Goal: Task Accomplishment & Management: Use online tool/utility

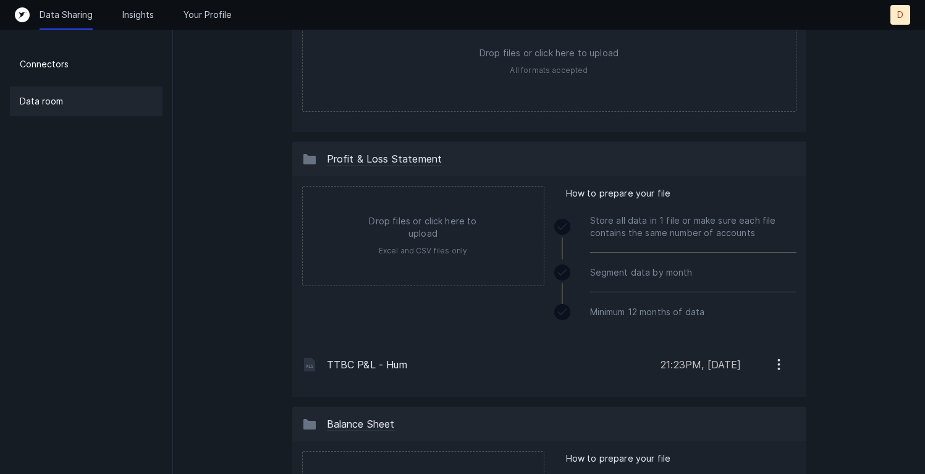
scroll to position [144, 0]
click at [779, 371] on icon "button" at bounding box center [778, 371] width 1 height 1
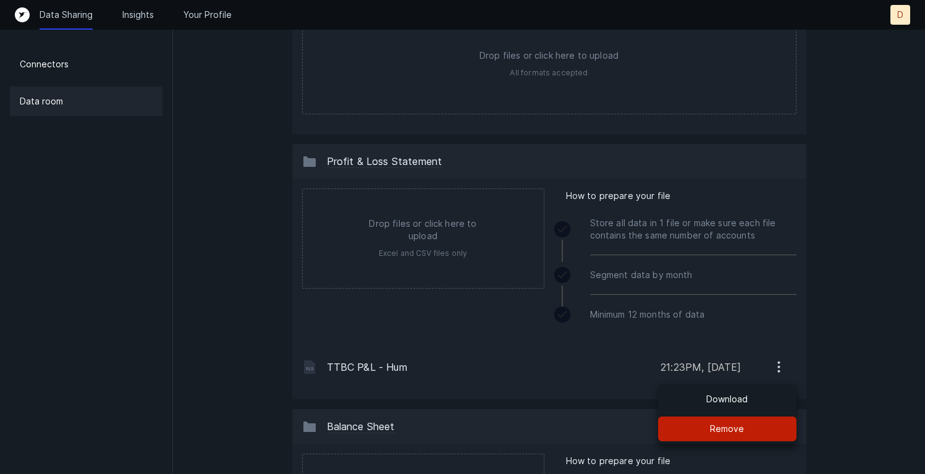
click at [738, 428] on p "Remove" at bounding box center [727, 428] width 34 height 15
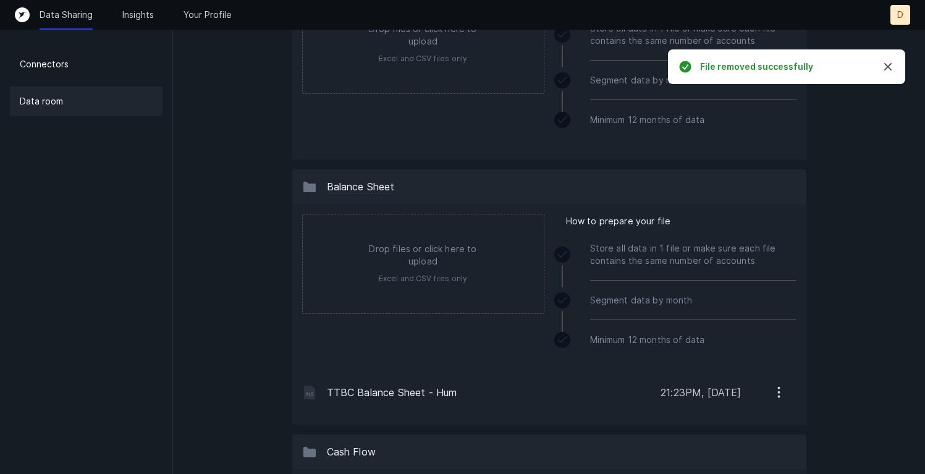
scroll to position [340, 0]
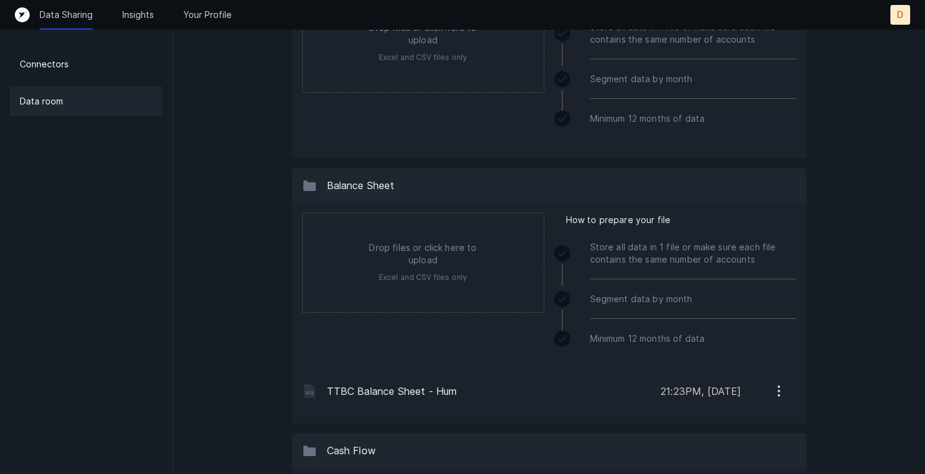
click at [782, 389] on icon "button" at bounding box center [778, 390] width 15 height 15
click at [754, 448] on button "Remove" at bounding box center [727, 452] width 138 height 25
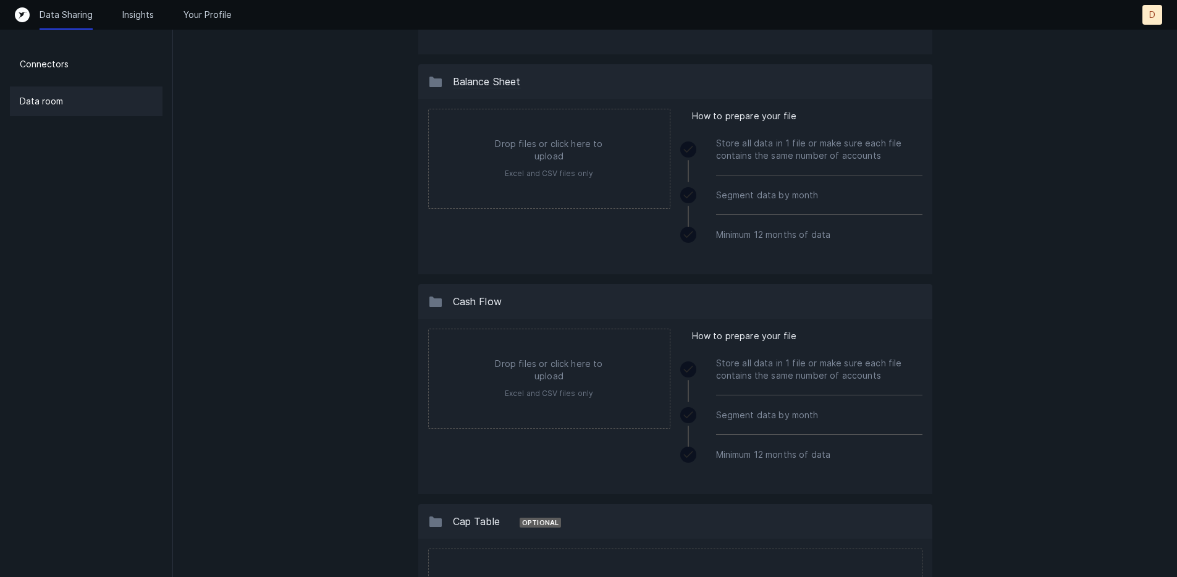
scroll to position [419, 0]
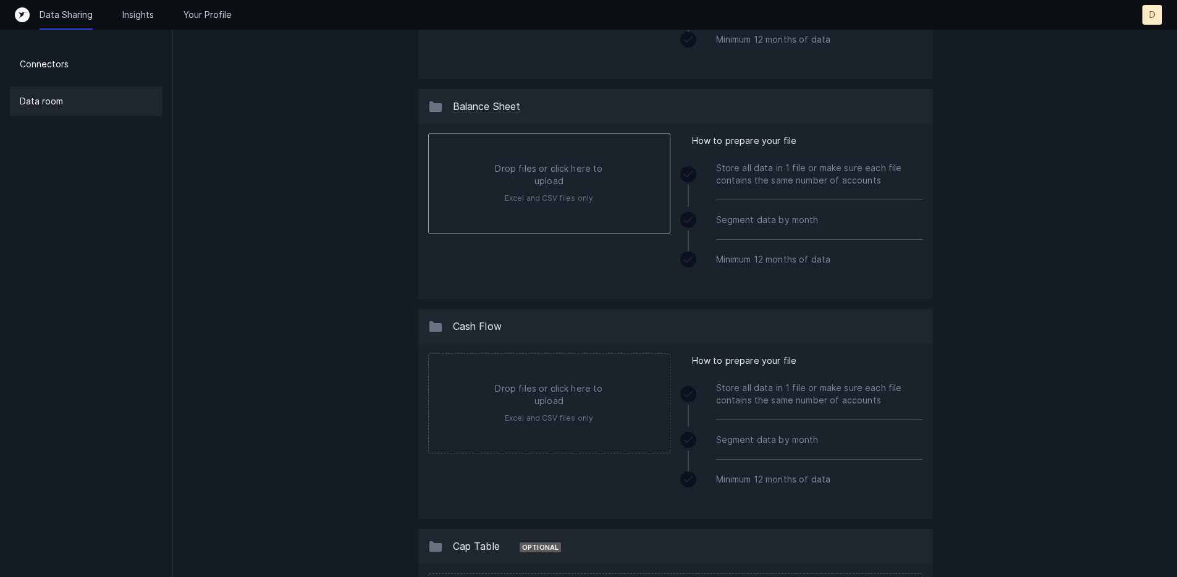
type input "C:\fakepath\TTBC Balance Sheet - Hum.xlsx"
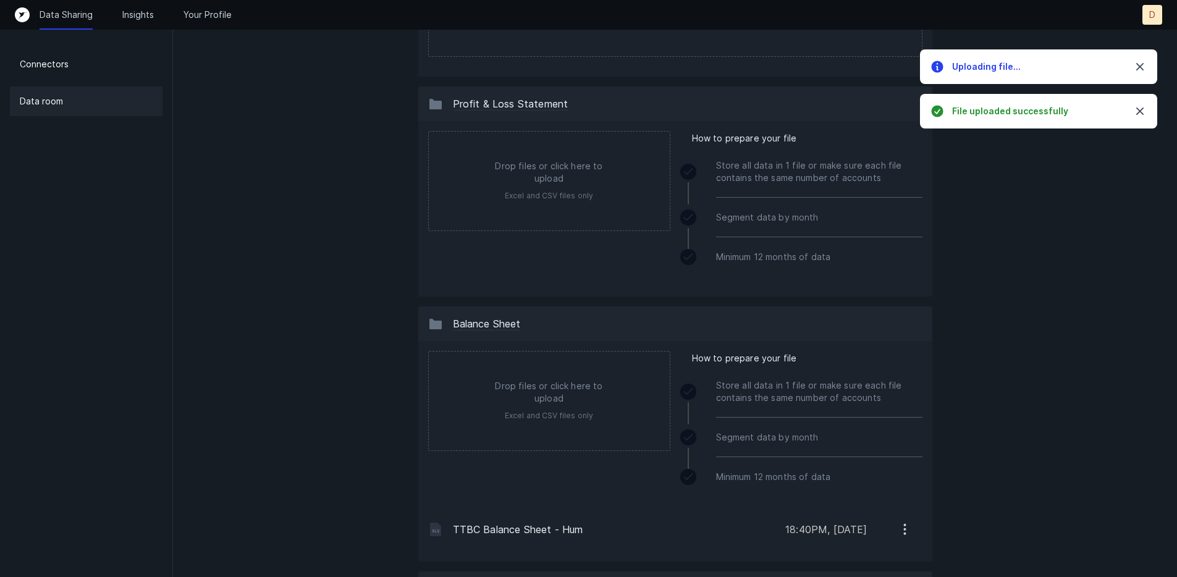
scroll to position [180, 0]
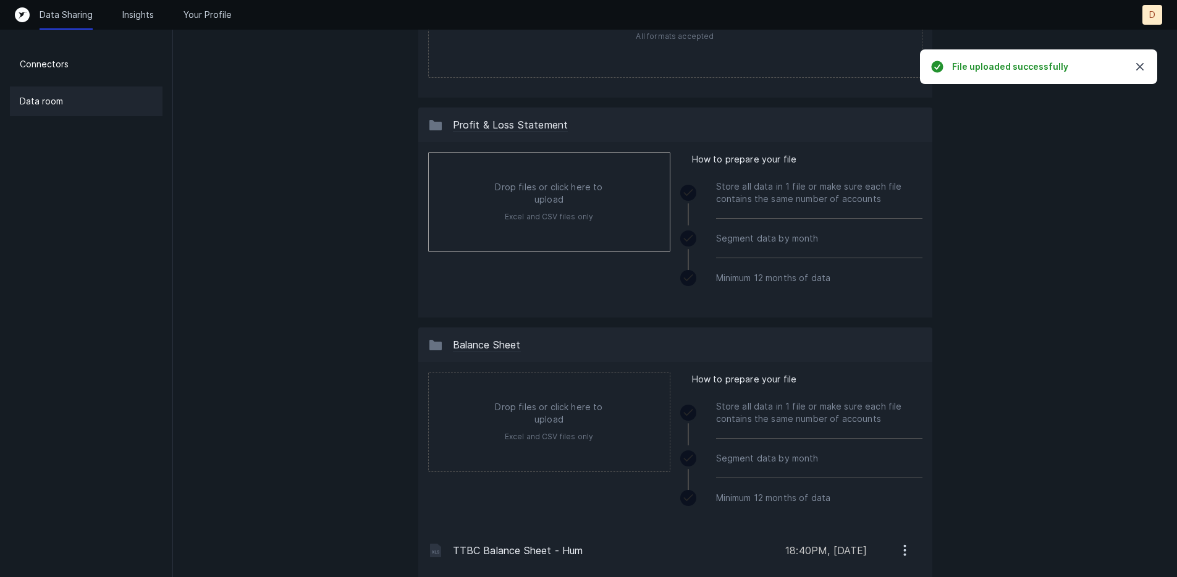
type input "C:\fakepath\TTBC P&L - Hum.xlsx"
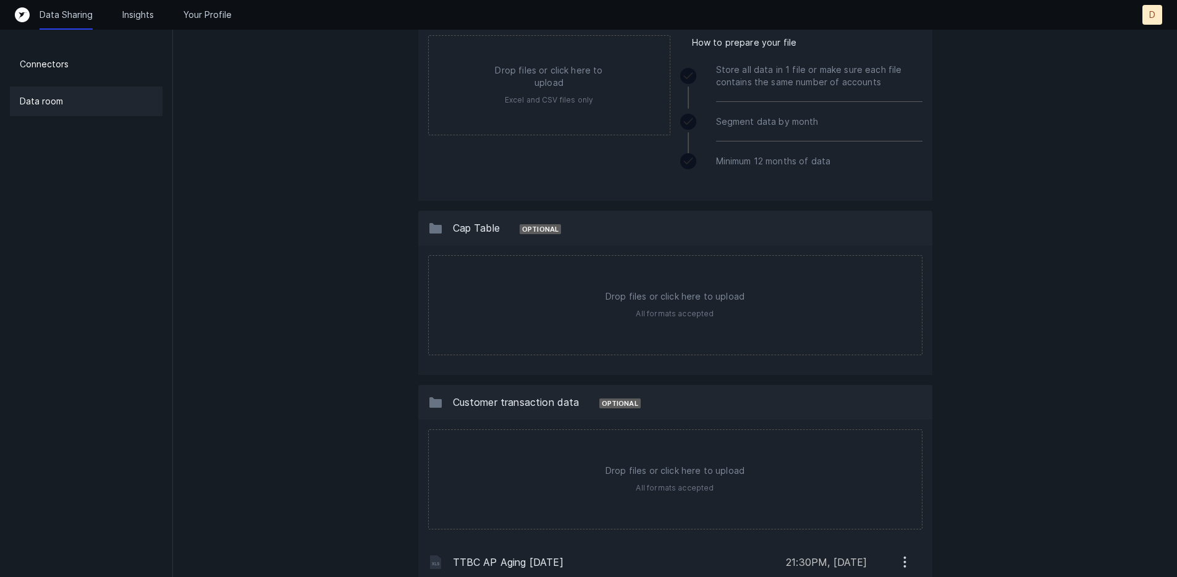
scroll to position [830, 0]
